Goal: Feedback & Contribution: Submit feedback/report problem

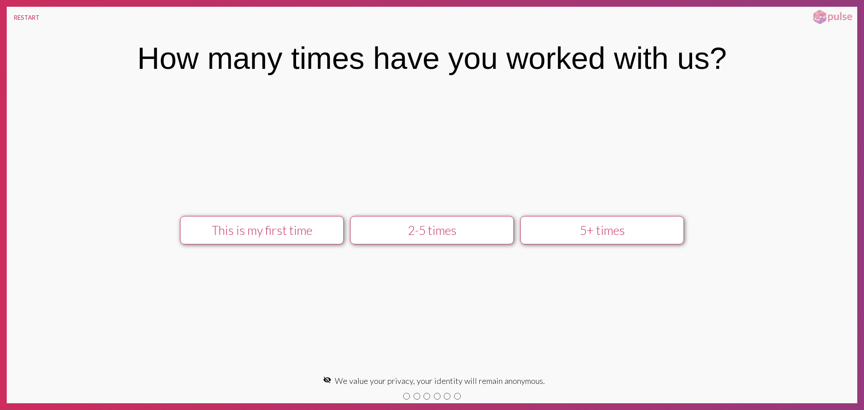
click at [263, 229] on div "This is my first time" at bounding box center [262, 230] width 147 height 15
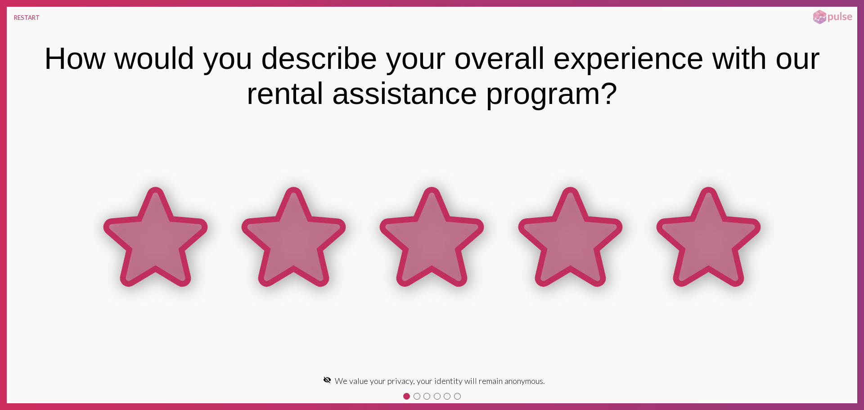
click at [725, 230] on icon at bounding box center [708, 237] width 99 height 94
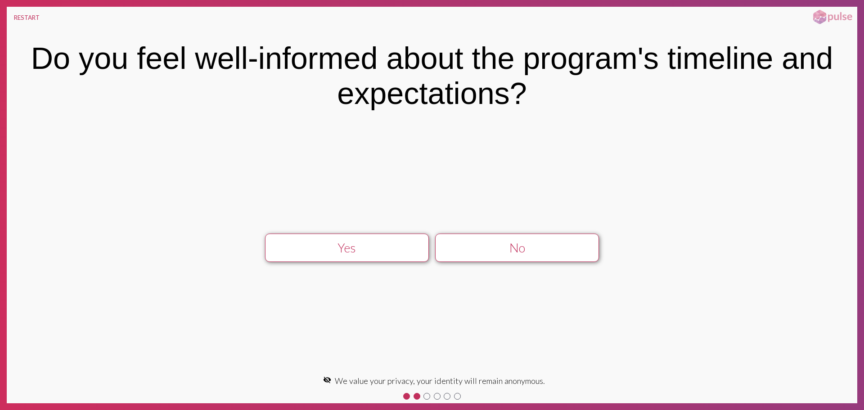
click at [353, 250] on div "Yes" at bounding box center [347, 247] width 147 height 15
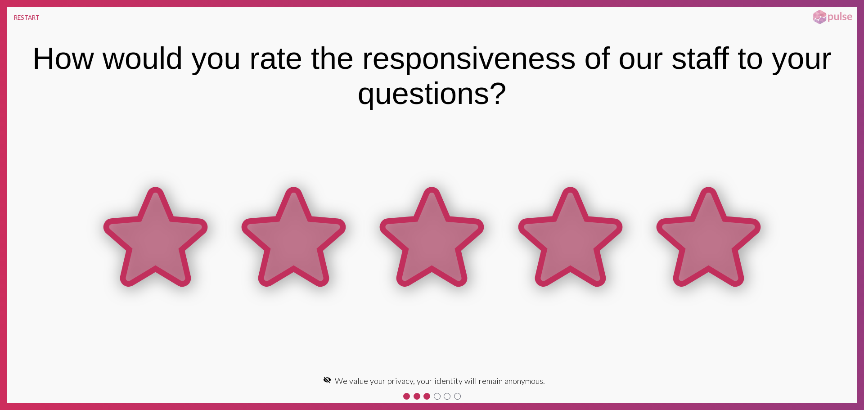
click at [706, 229] on icon at bounding box center [708, 237] width 99 height 94
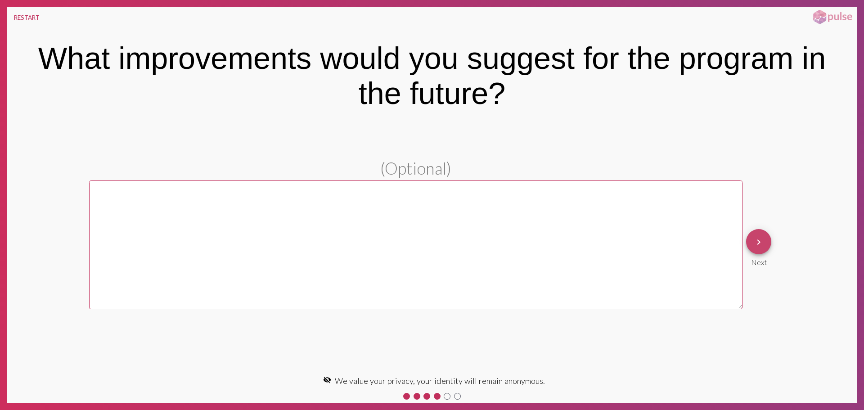
click at [763, 245] on mat-icon "keyboard_arrow_right" at bounding box center [758, 242] width 11 height 11
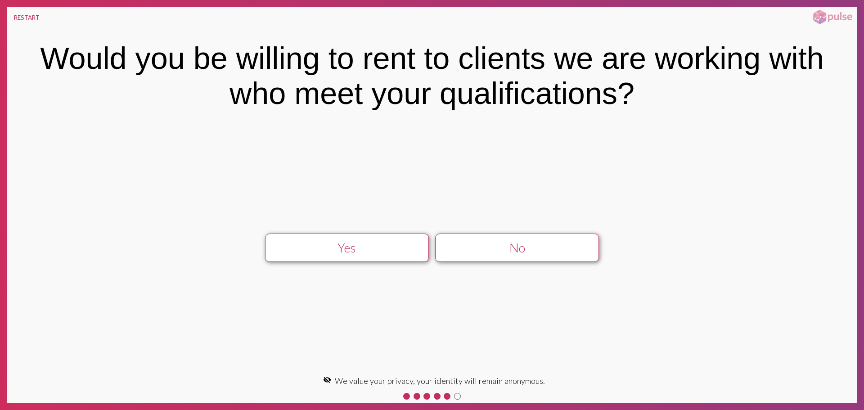
click at [351, 244] on div "Yes" at bounding box center [347, 247] width 147 height 15
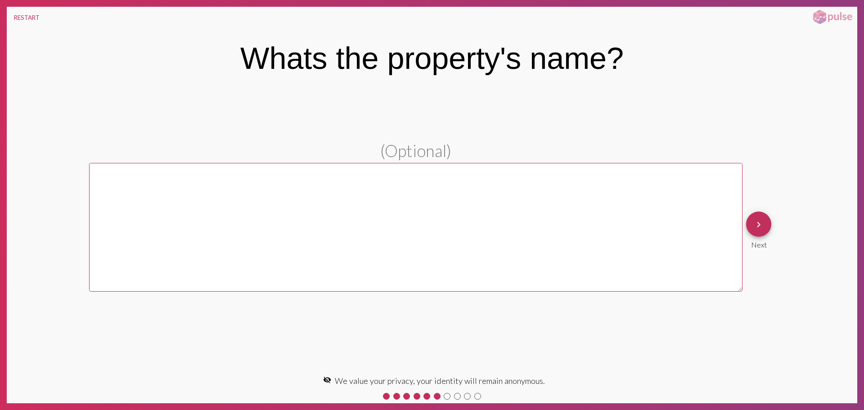
click at [758, 227] on mat-icon "keyboard_arrow_right" at bounding box center [758, 224] width 11 height 11
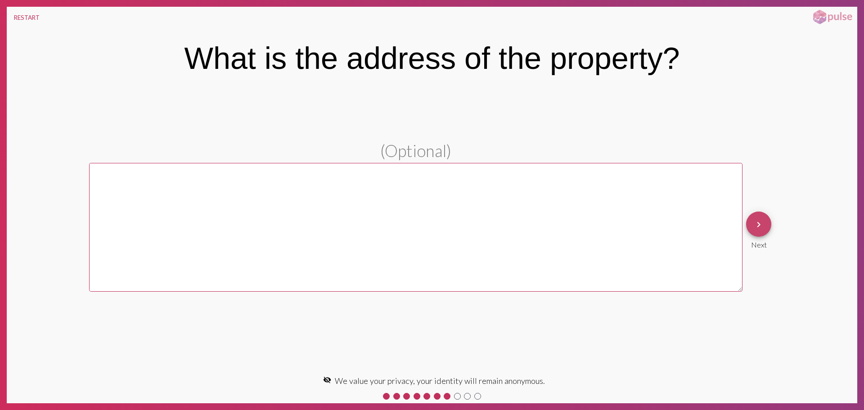
click at [762, 225] on mat-icon "keyboard_arrow_right" at bounding box center [758, 224] width 11 height 11
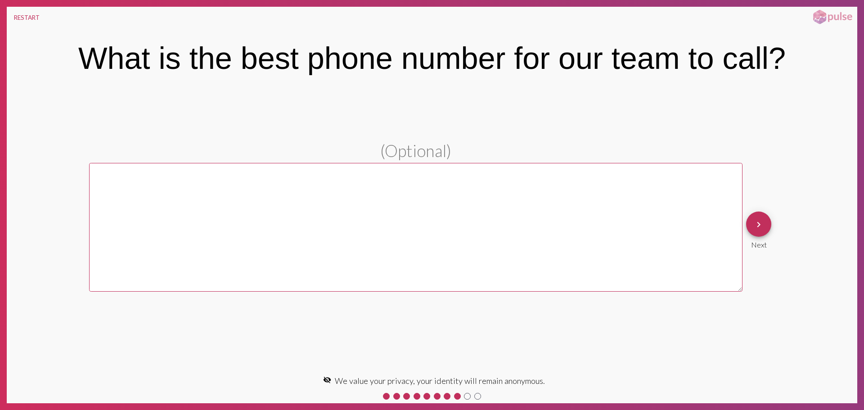
click at [762, 228] on mat-icon "keyboard_arrow_right" at bounding box center [758, 224] width 11 height 11
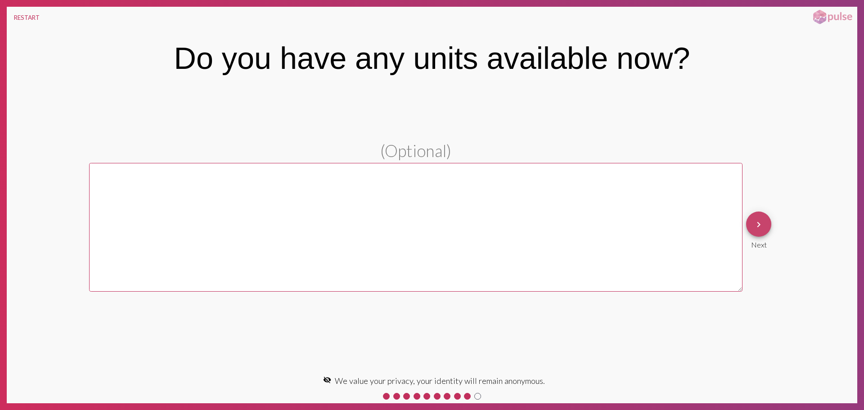
click at [761, 217] on span "keyboard_arrow_right" at bounding box center [758, 225] width 11 height 26
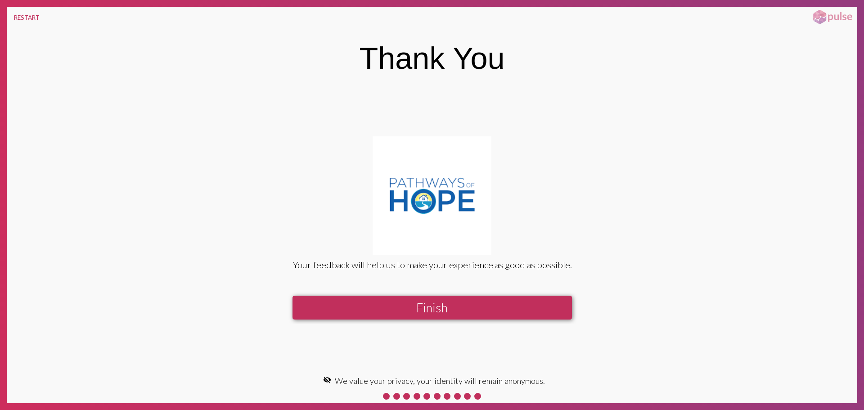
click at [413, 294] on div "Your feedback will help us to make your experience as good as possible. Finish" at bounding box center [432, 230] width 366 height 188
click at [405, 311] on button "Finish" at bounding box center [432, 308] width 279 height 24
